Goal: Transaction & Acquisition: Purchase product/service

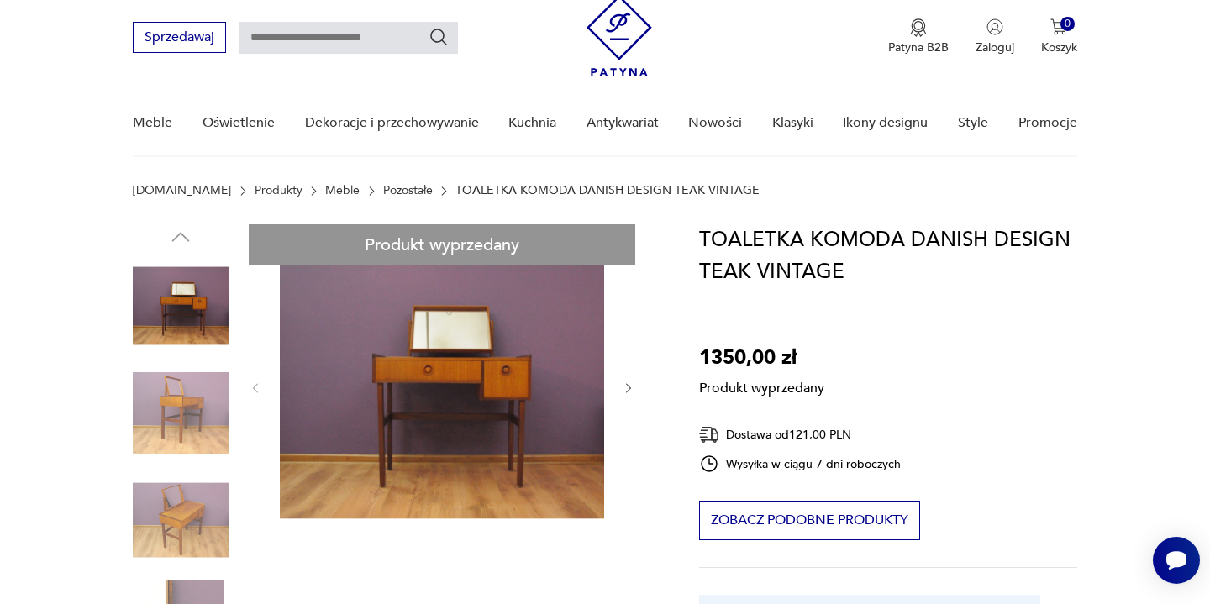
scroll to position [102, 0]
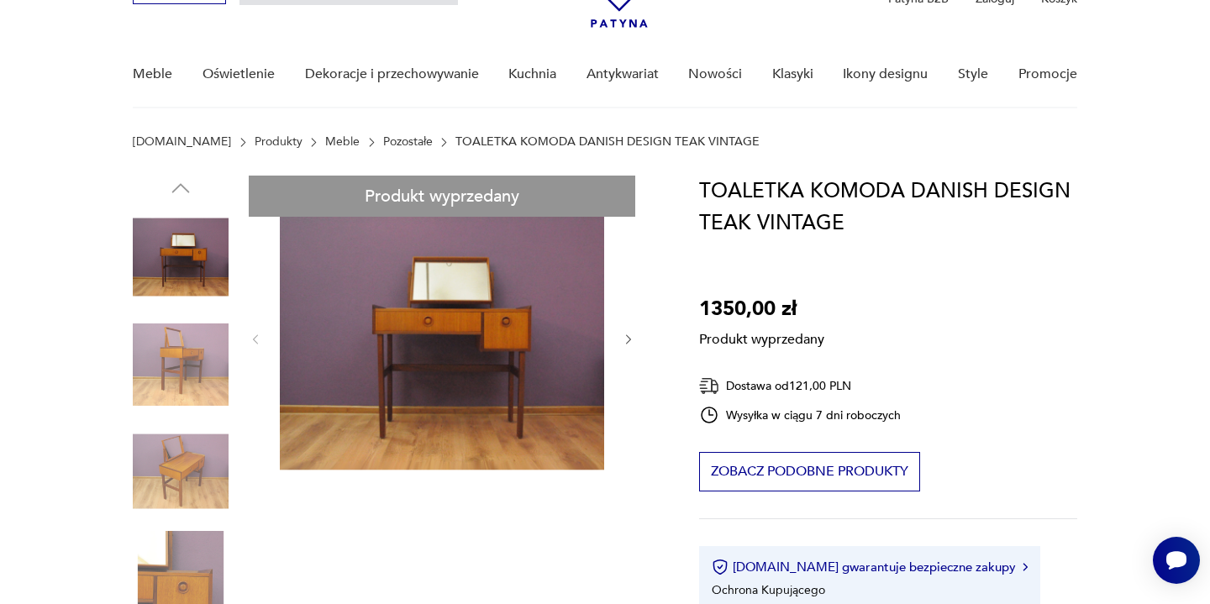
click at [325, 145] on link "Meble" at bounding box center [342, 141] width 34 height 13
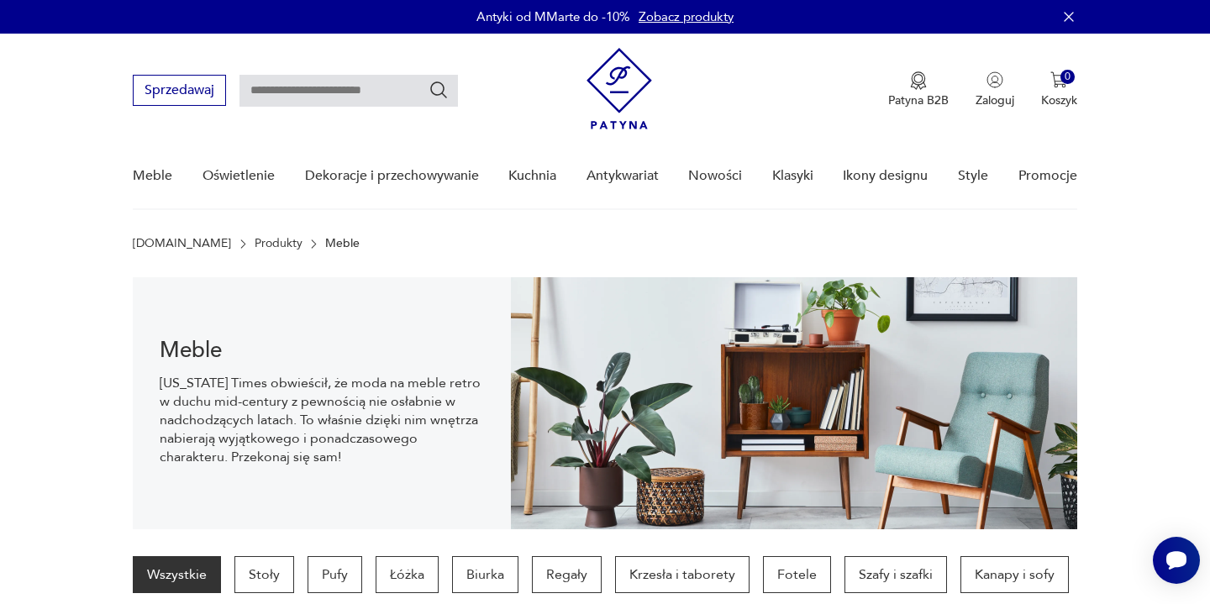
click at [383, 96] on input "text" at bounding box center [348, 91] width 218 height 32
type input "********"
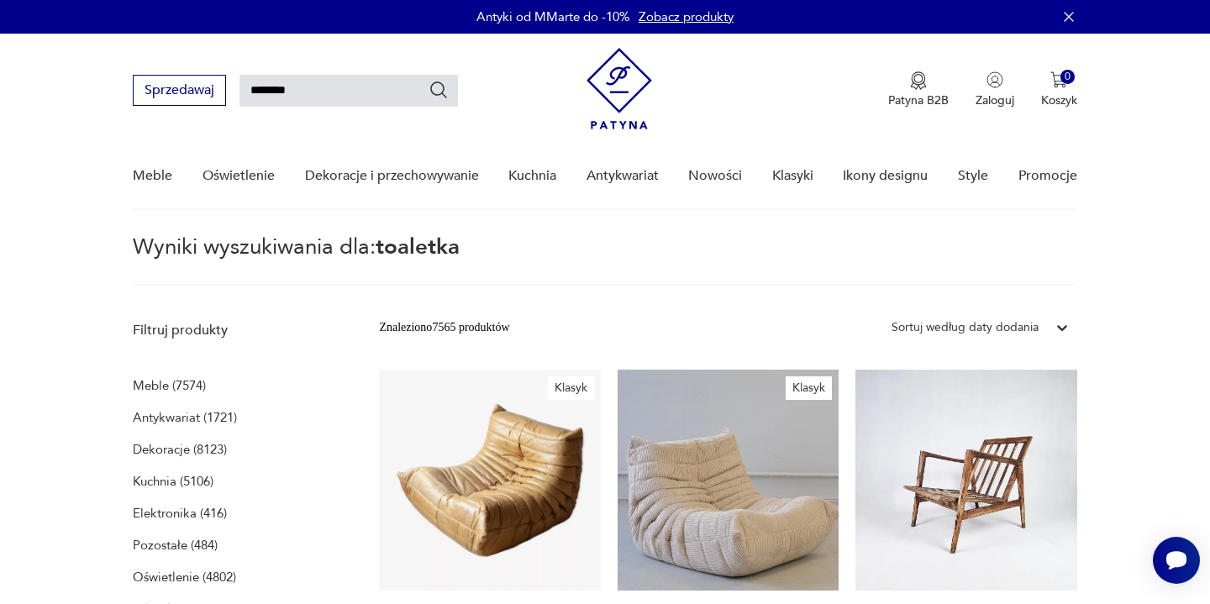
type input "********"
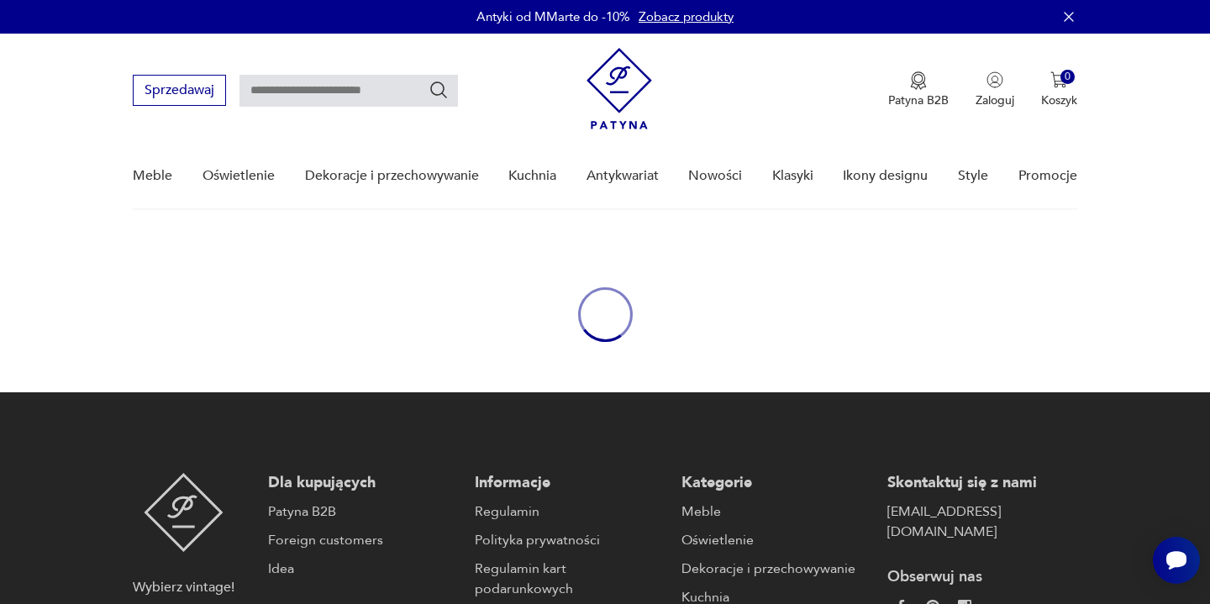
type input "********"
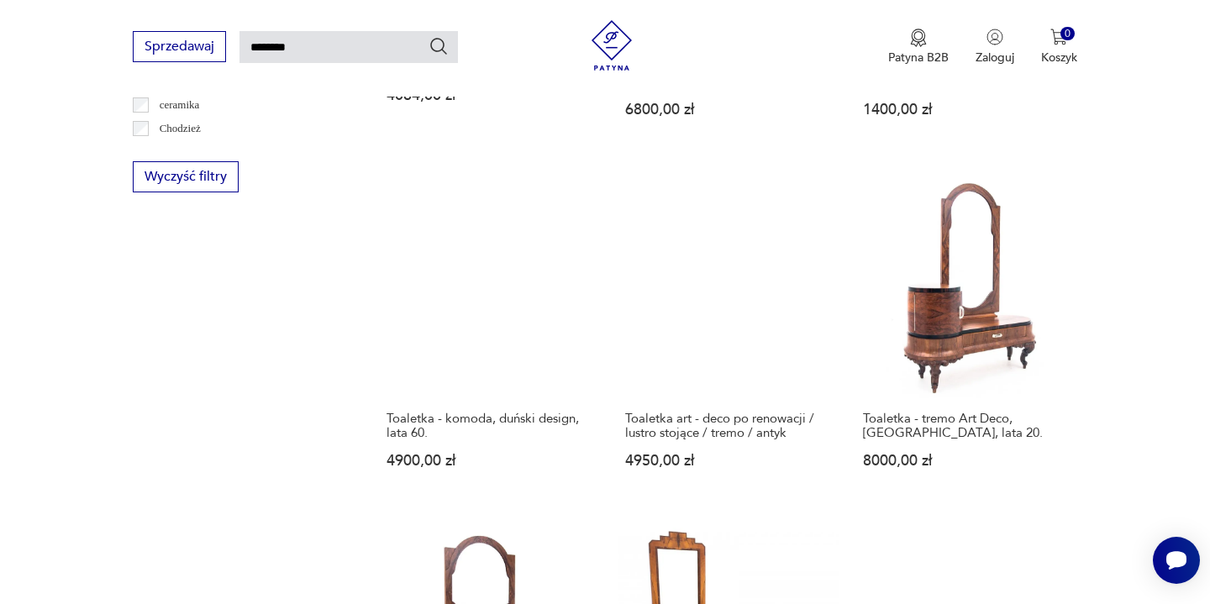
scroll to position [1296, 0]
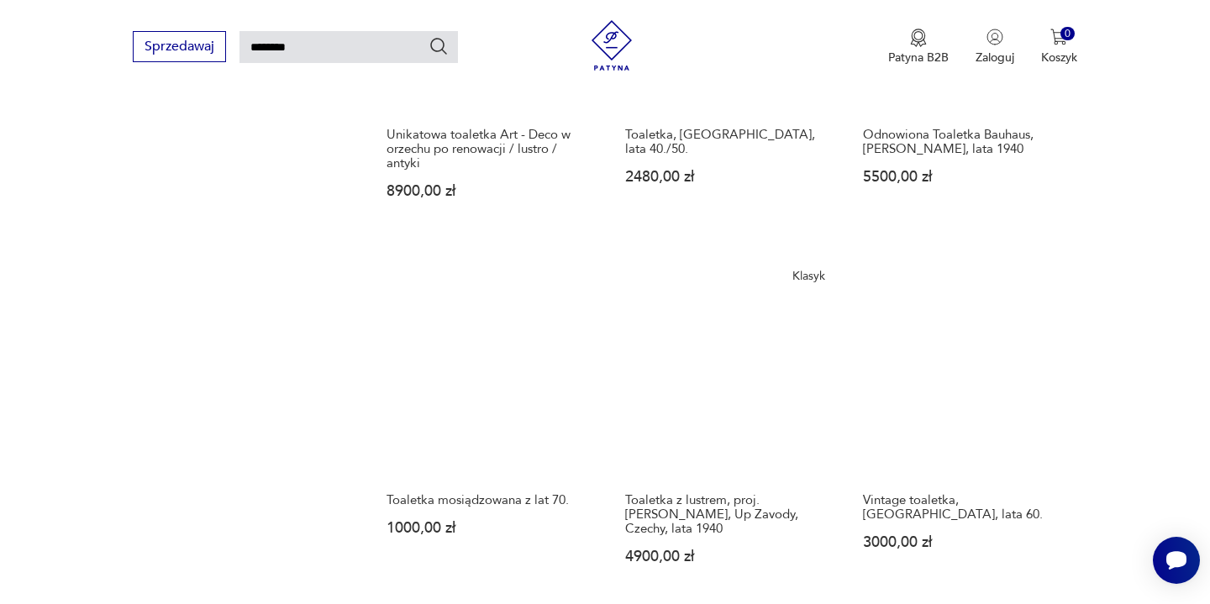
scroll to position [1213, 0]
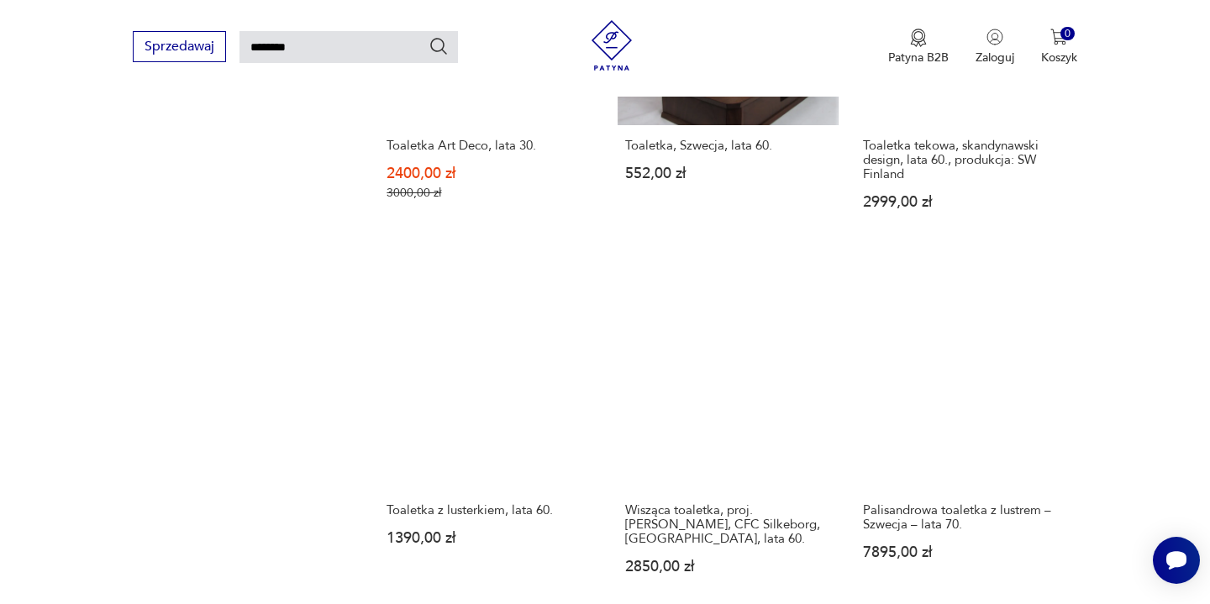
scroll to position [1527, 0]
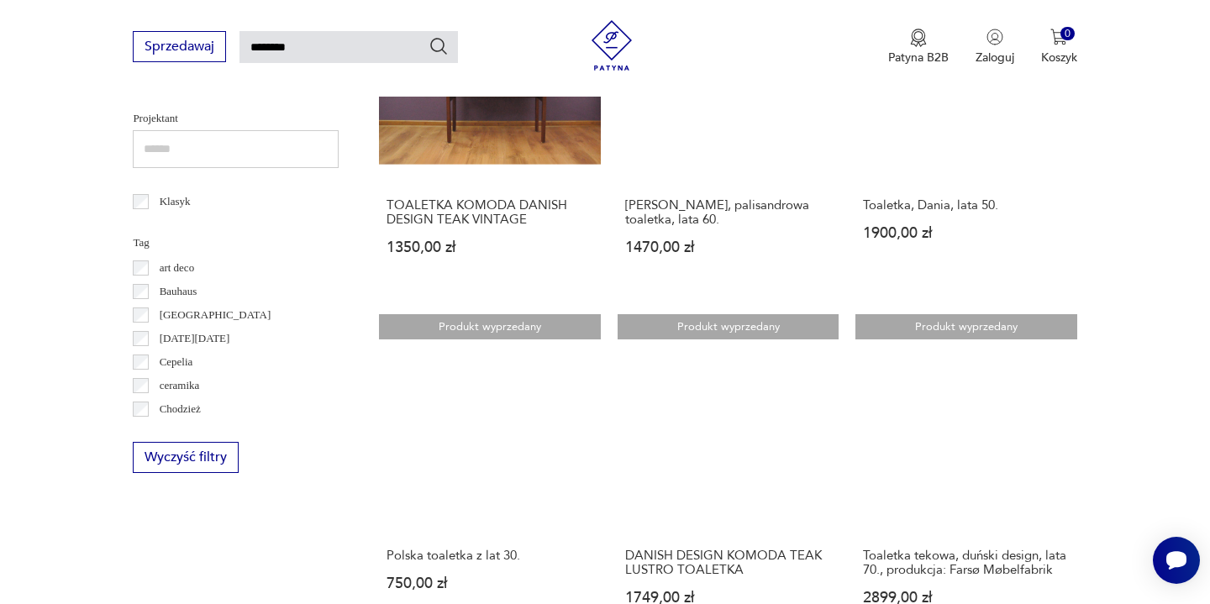
scroll to position [783, 0]
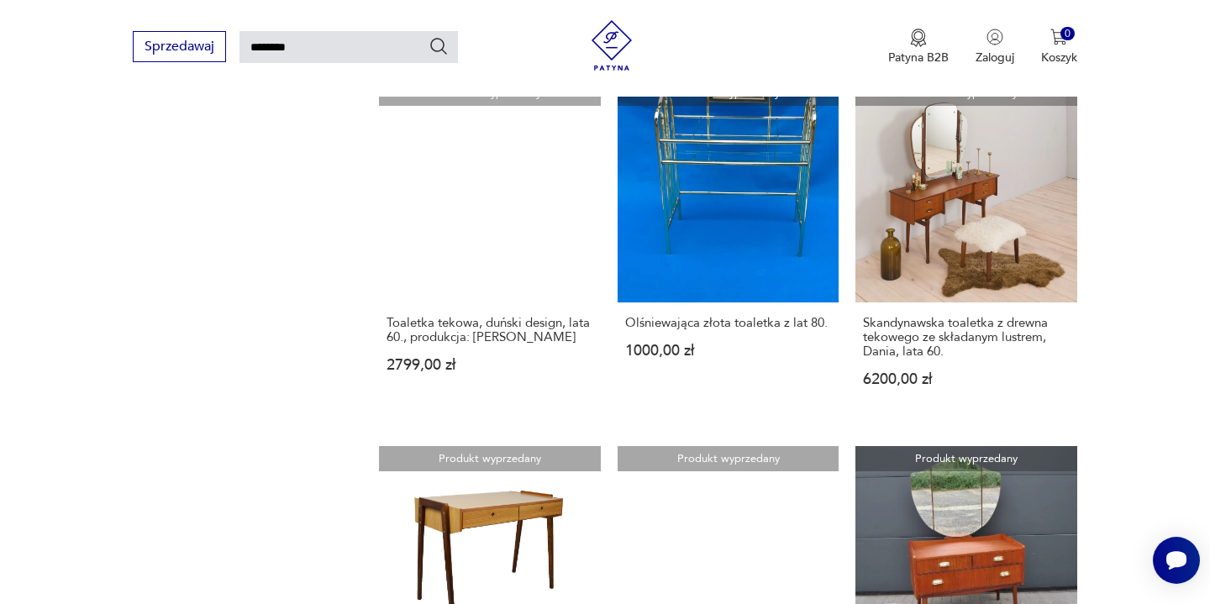
scroll to position [1347, 0]
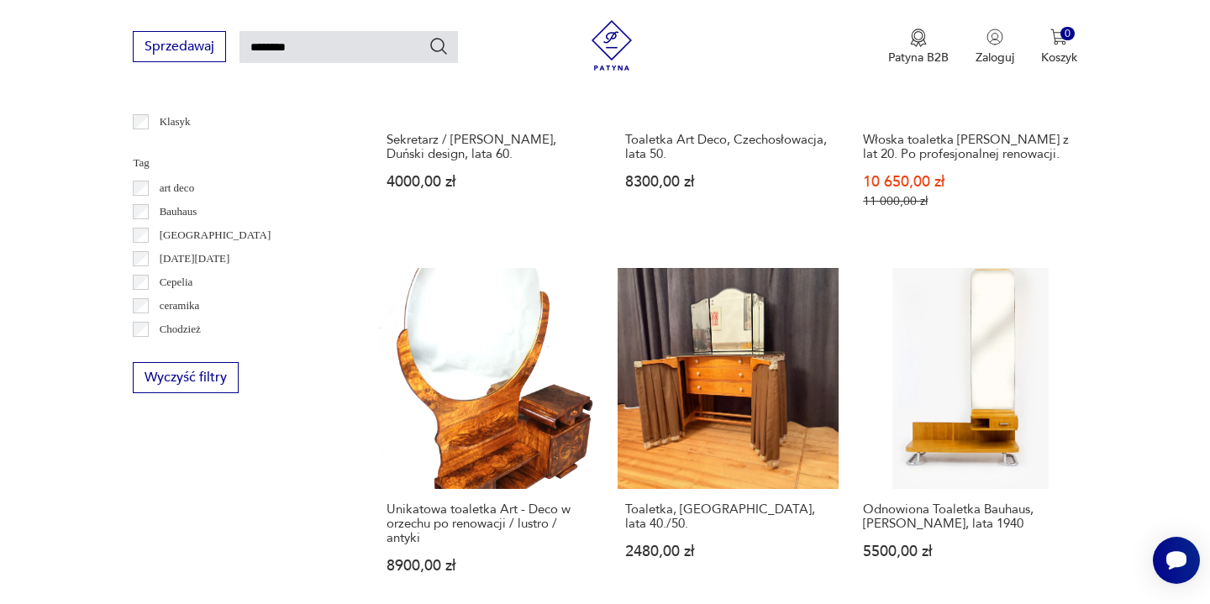
scroll to position [867, 0]
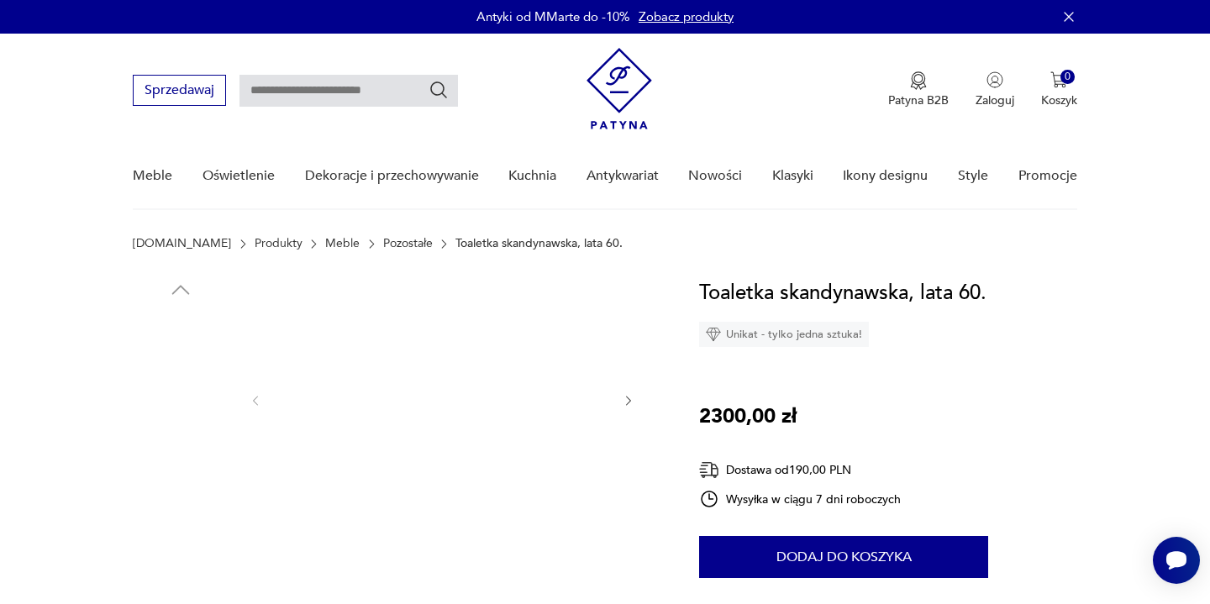
click at [195, 464] on img at bounding box center [181, 466] width 96 height 96
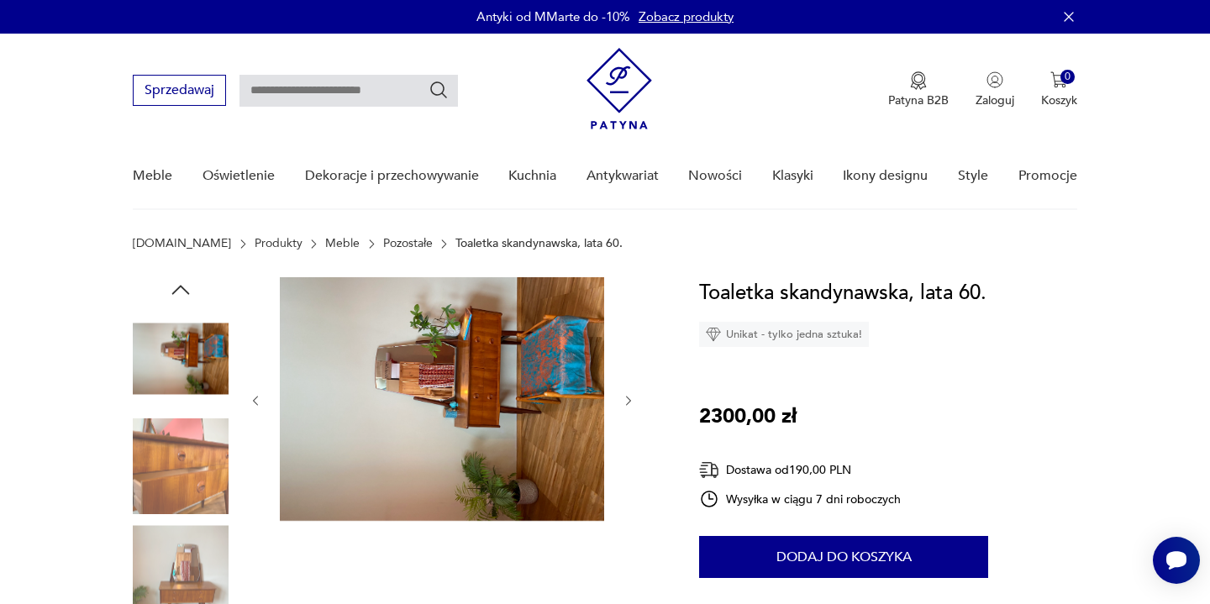
click at [193, 487] on img at bounding box center [181, 466] width 96 height 96
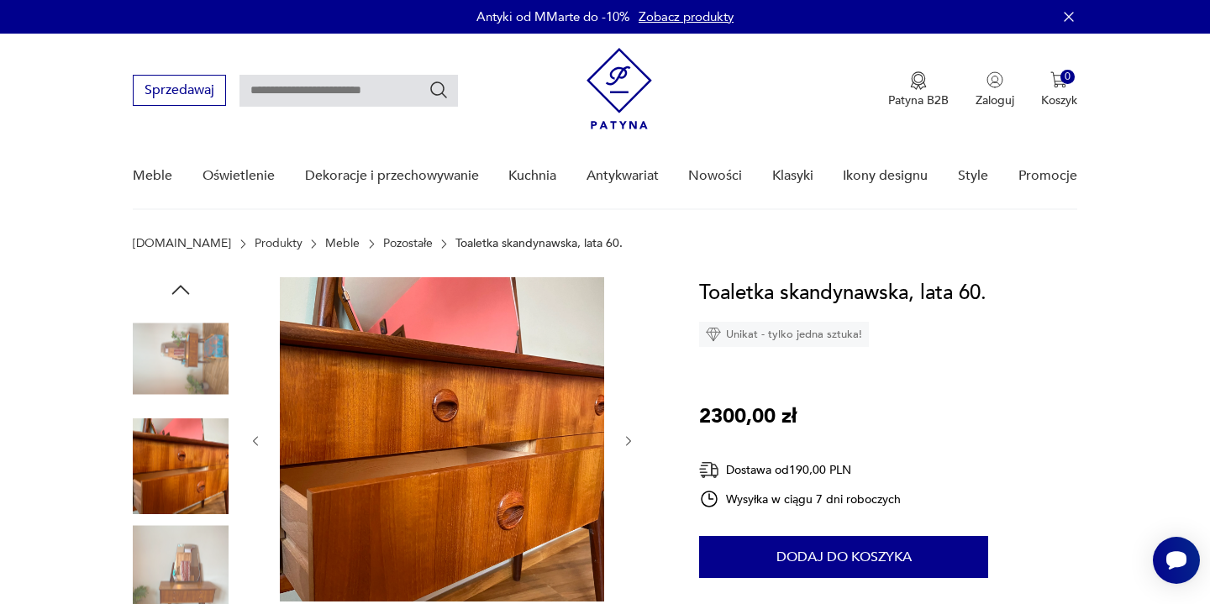
click at [180, 579] on img at bounding box center [181, 573] width 96 height 96
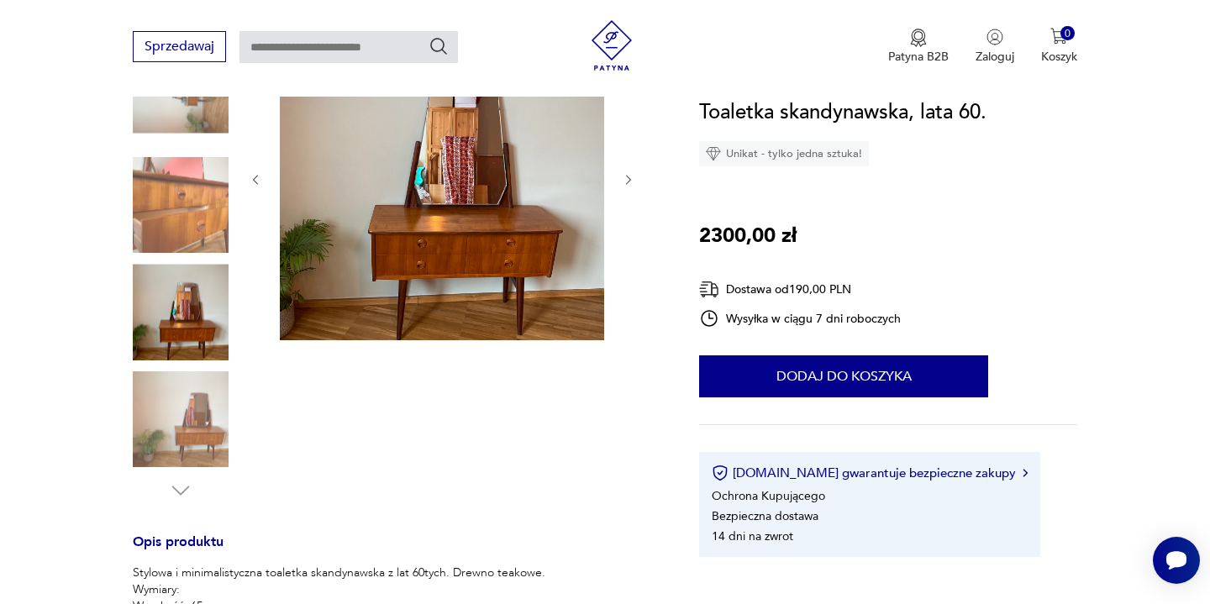
scroll to position [262, 0]
click at [494, 200] on img at bounding box center [442, 177] width 324 height 324
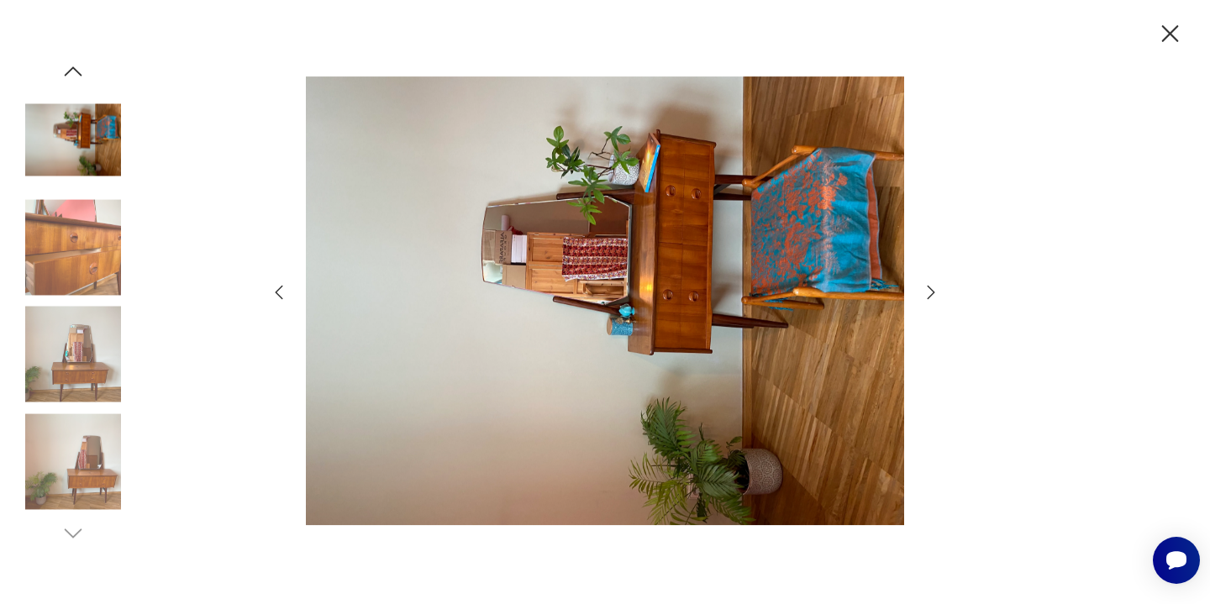
click at [98, 466] on img at bounding box center [73, 461] width 96 height 96
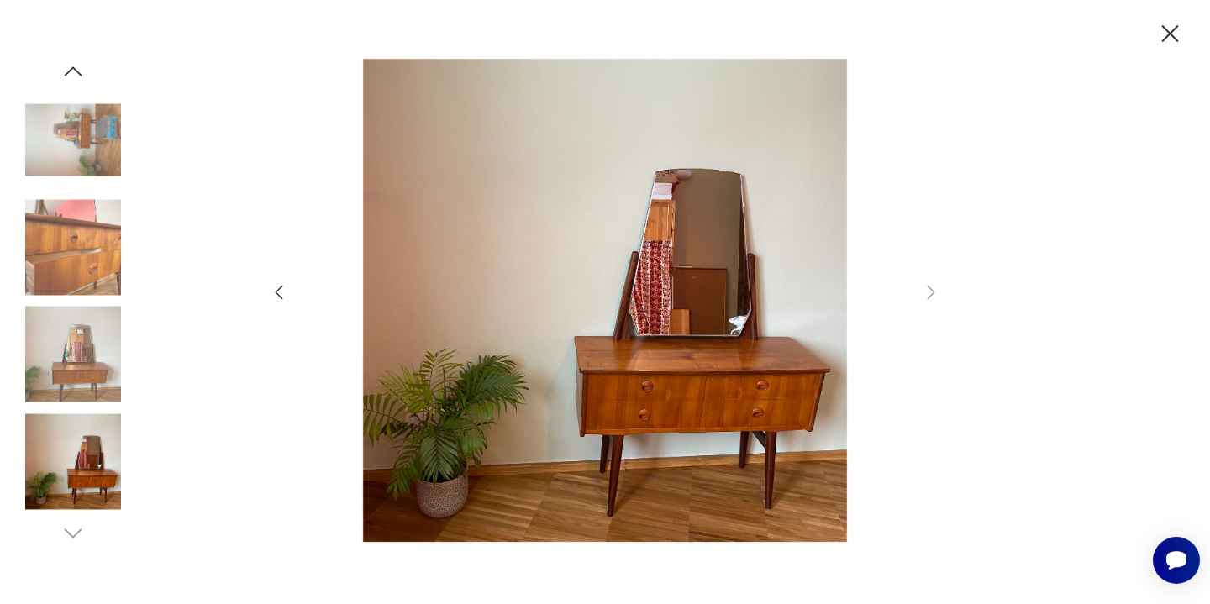
click at [82, 371] on img at bounding box center [73, 355] width 96 height 96
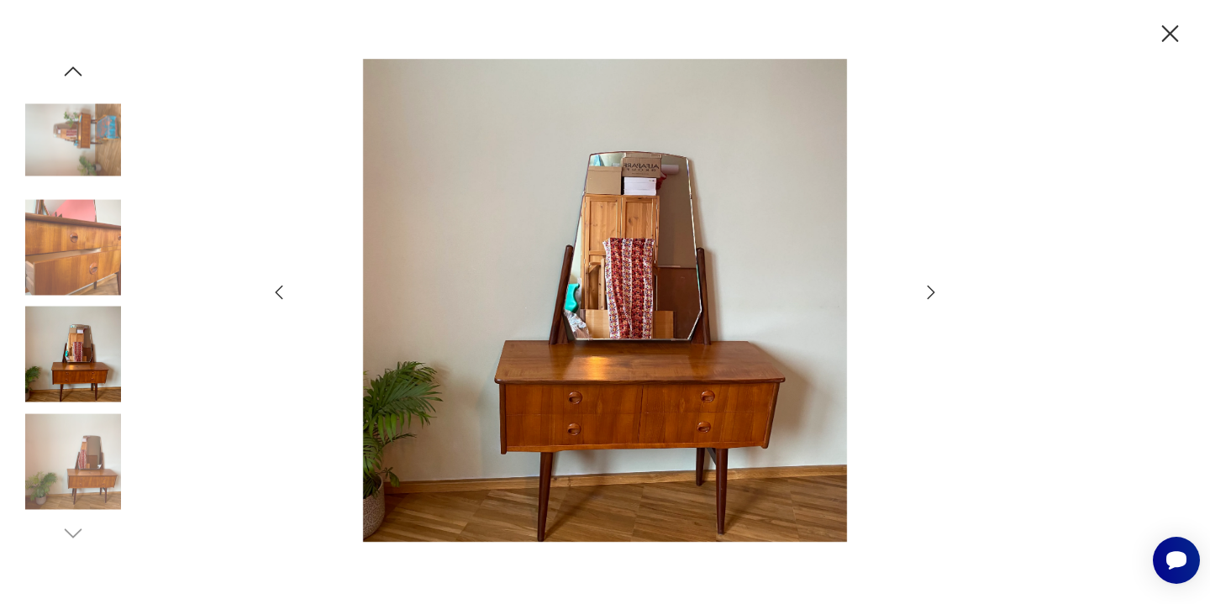
click at [579, 415] on img at bounding box center [605, 300] width 598 height 483
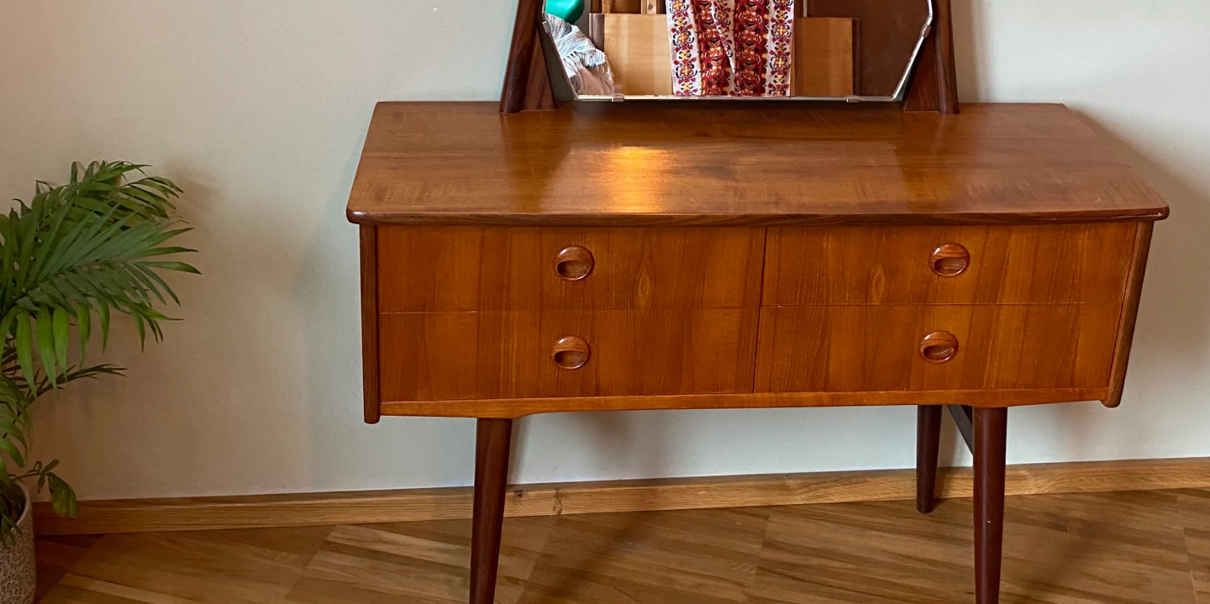
type input "********"
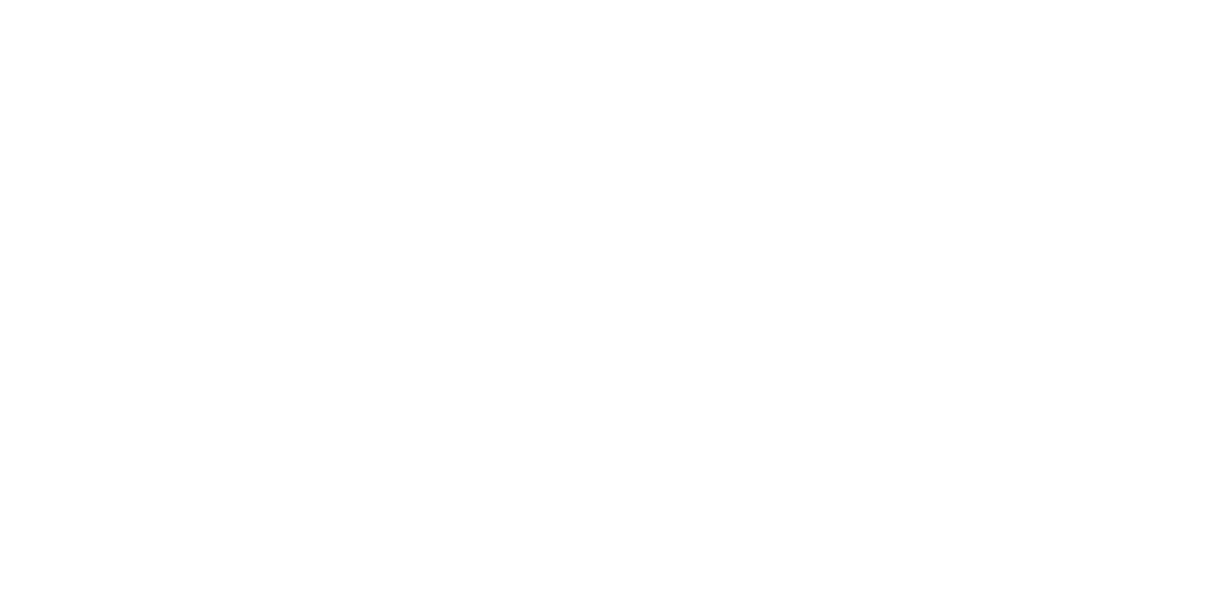
scroll to position [1121, 0]
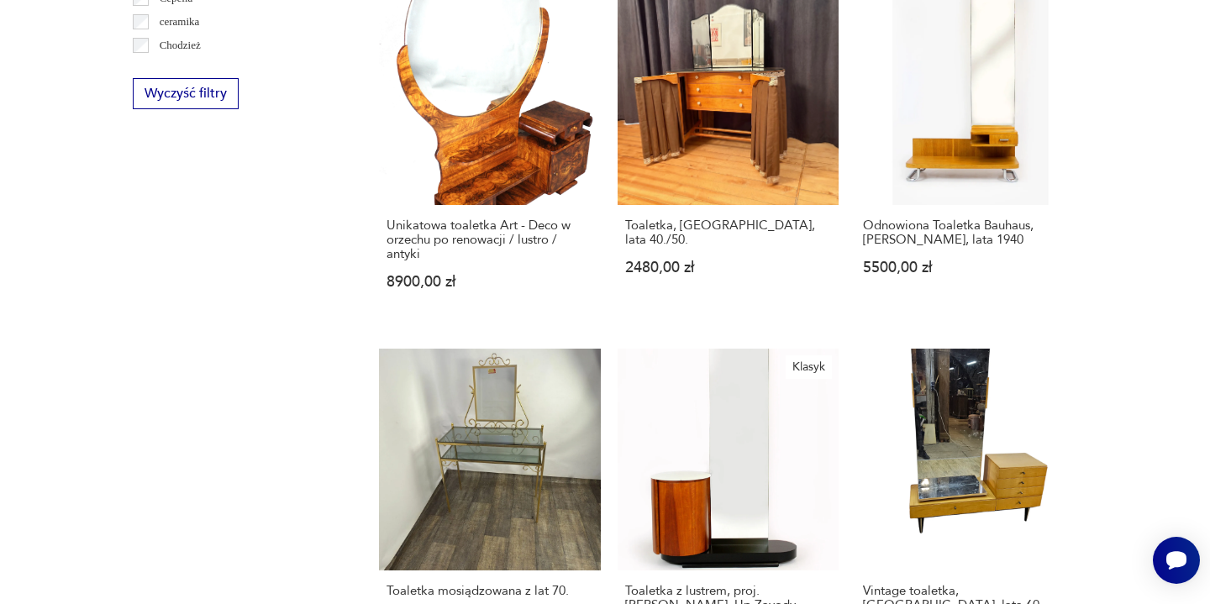
scroll to position [61, 0]
